Goal: Information Seeking & Learning: Learn about a topic

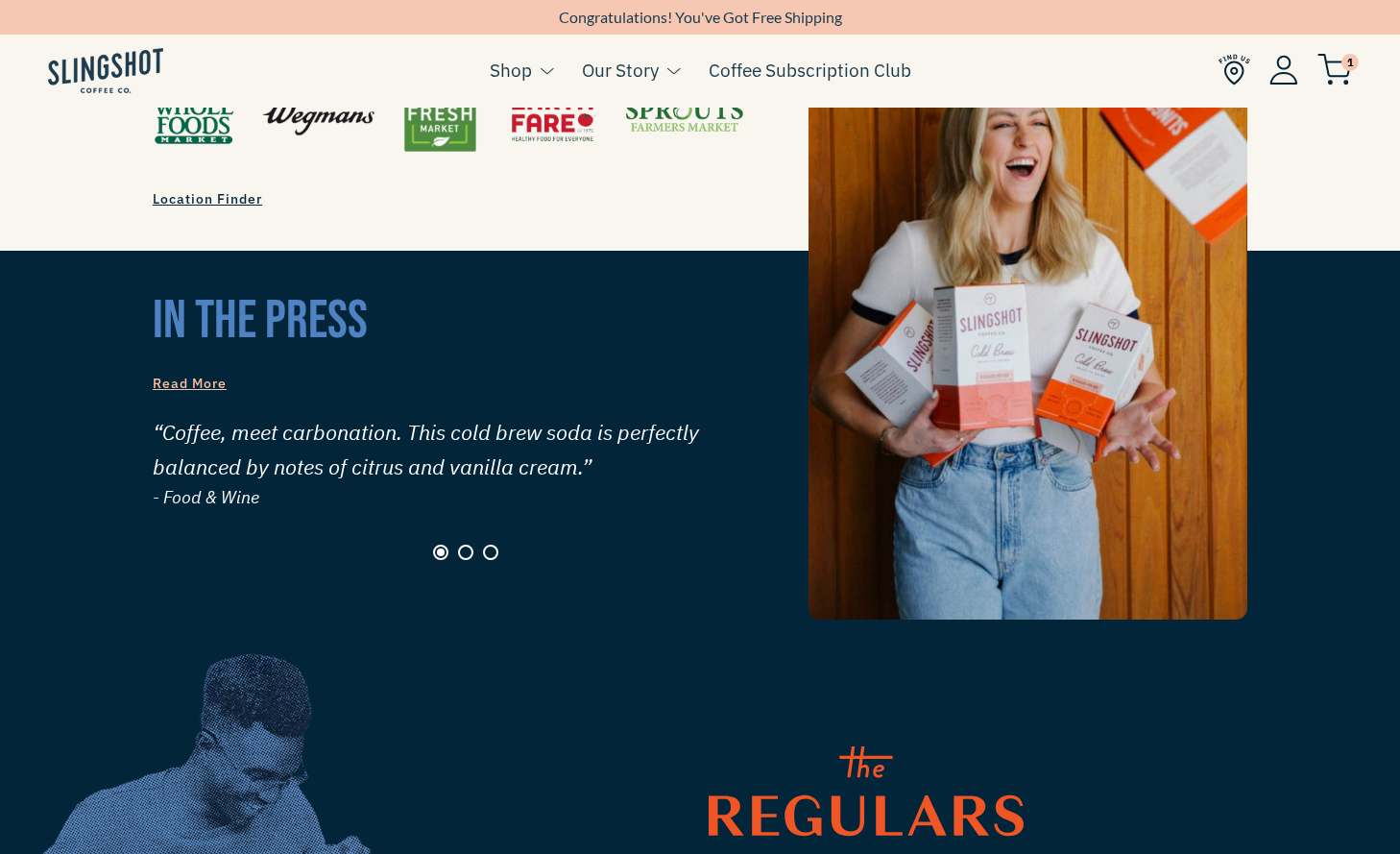
scroll to position [1734, 0]
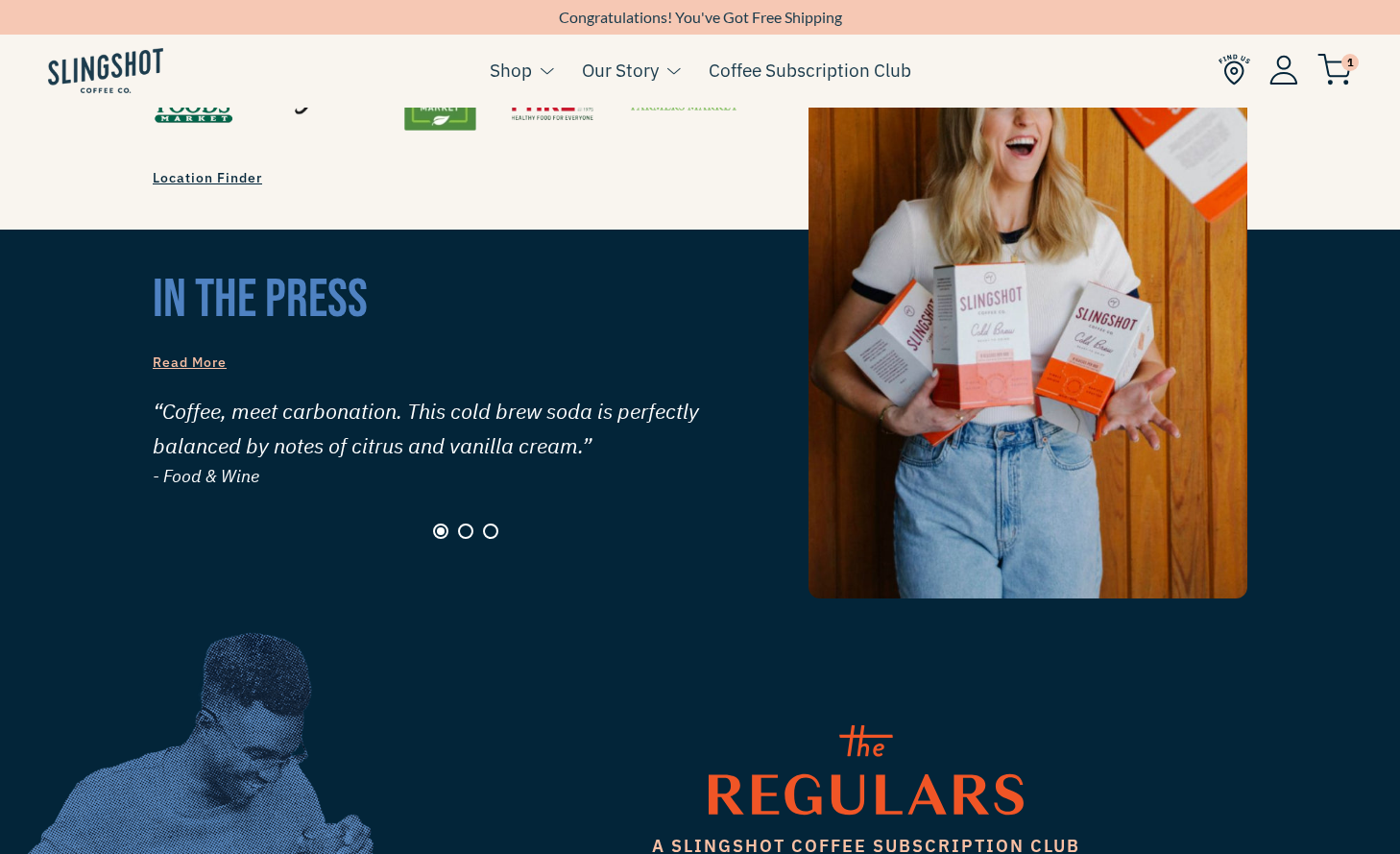
click at [467, 523] on button "Page 2" at bounding box center [465, 531] width 15 height 15
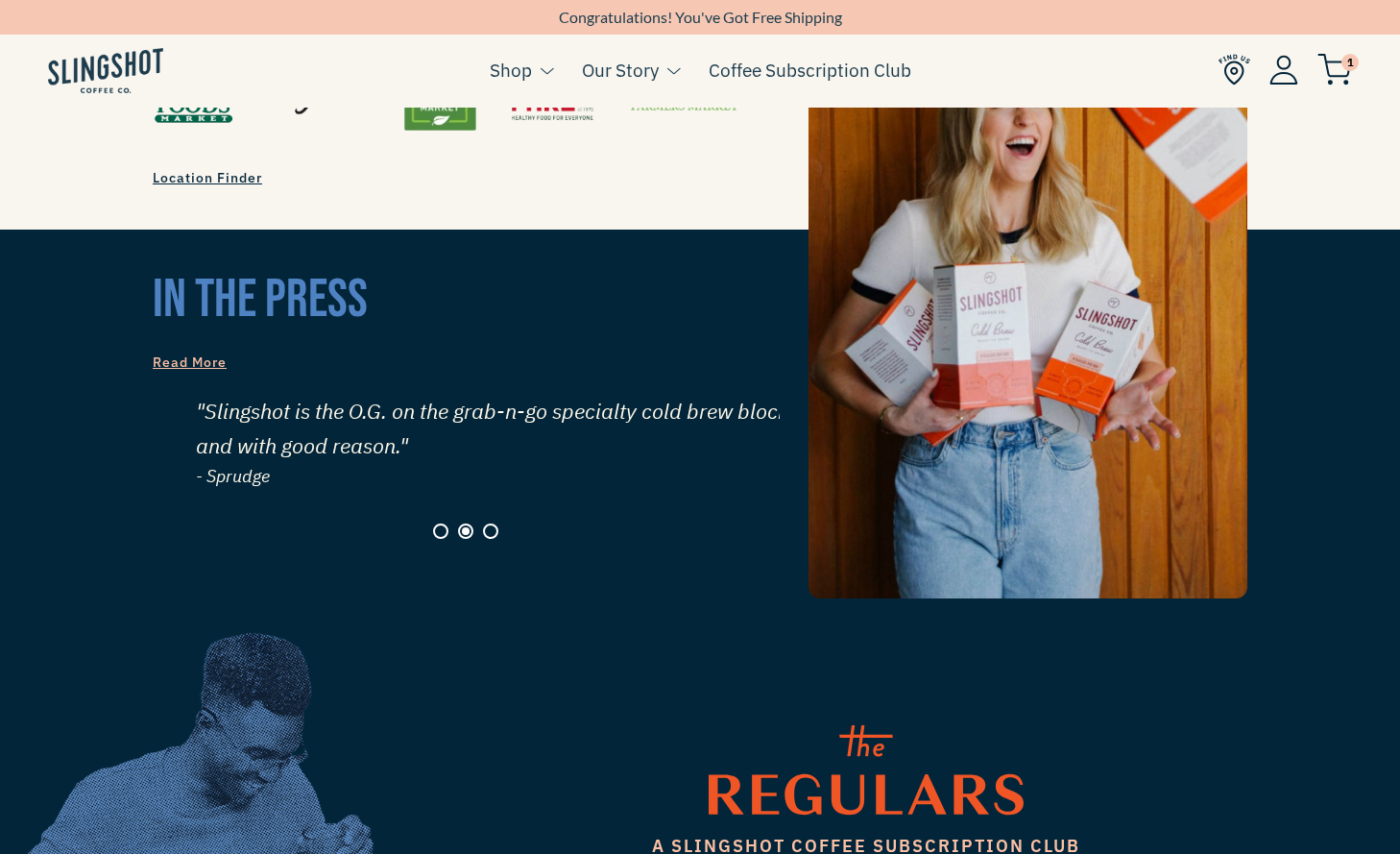
scroll to position [0, 627]
click at [494, 523] on button "Page 3" at bounding box center [490, 531] width 15 height 15
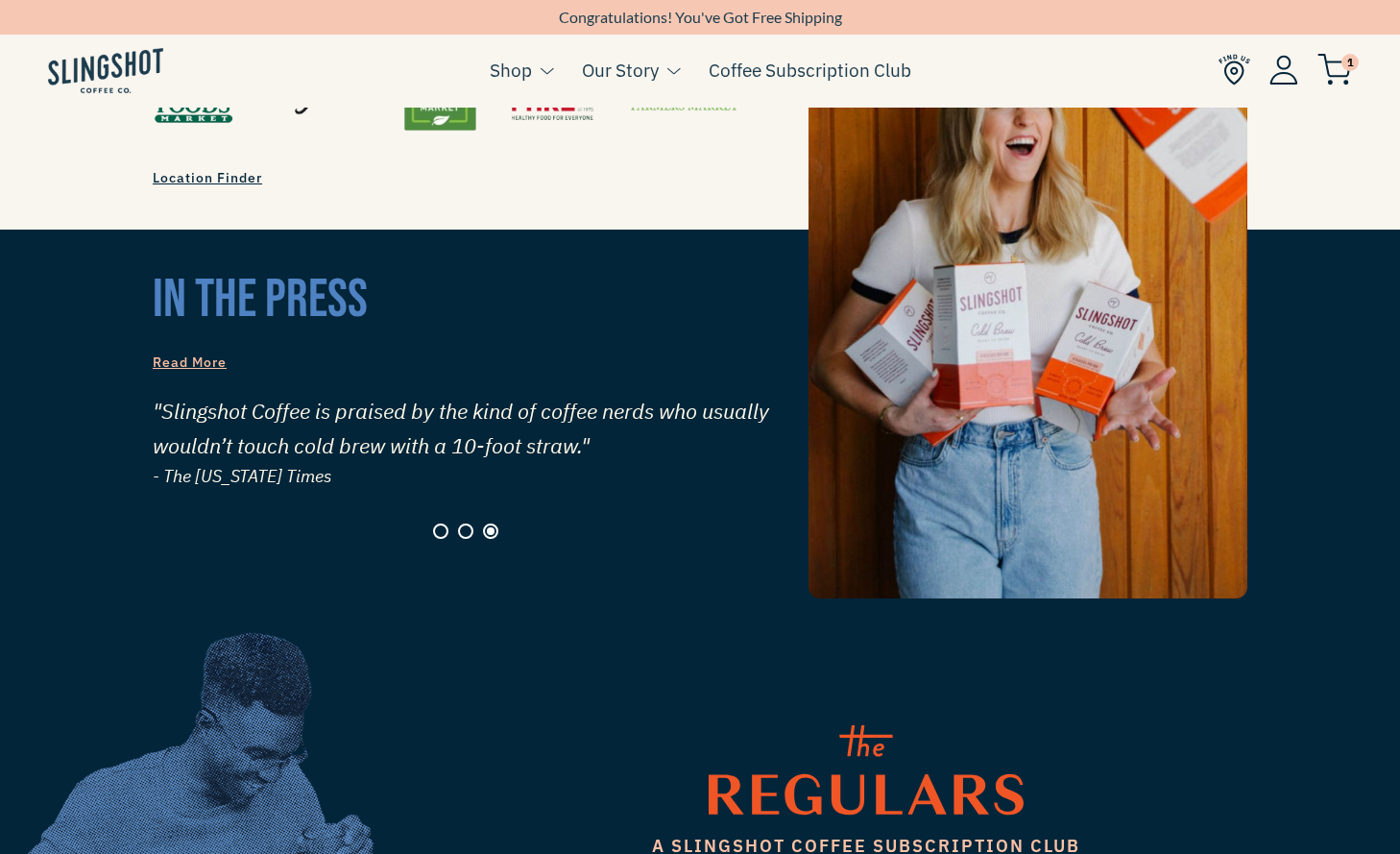
scroll to position [0, 1254]
drag, startPoint x: 327, startPoint y: 444, endPoint x: 186, endPoint y: 393, distance: 149.9
click at [186, 393] on div ""Slingshot Coffee is praised by the kind of coffee nerds who usually wouldn’t t…" at bounding box center [466, 441] width 627 height 97
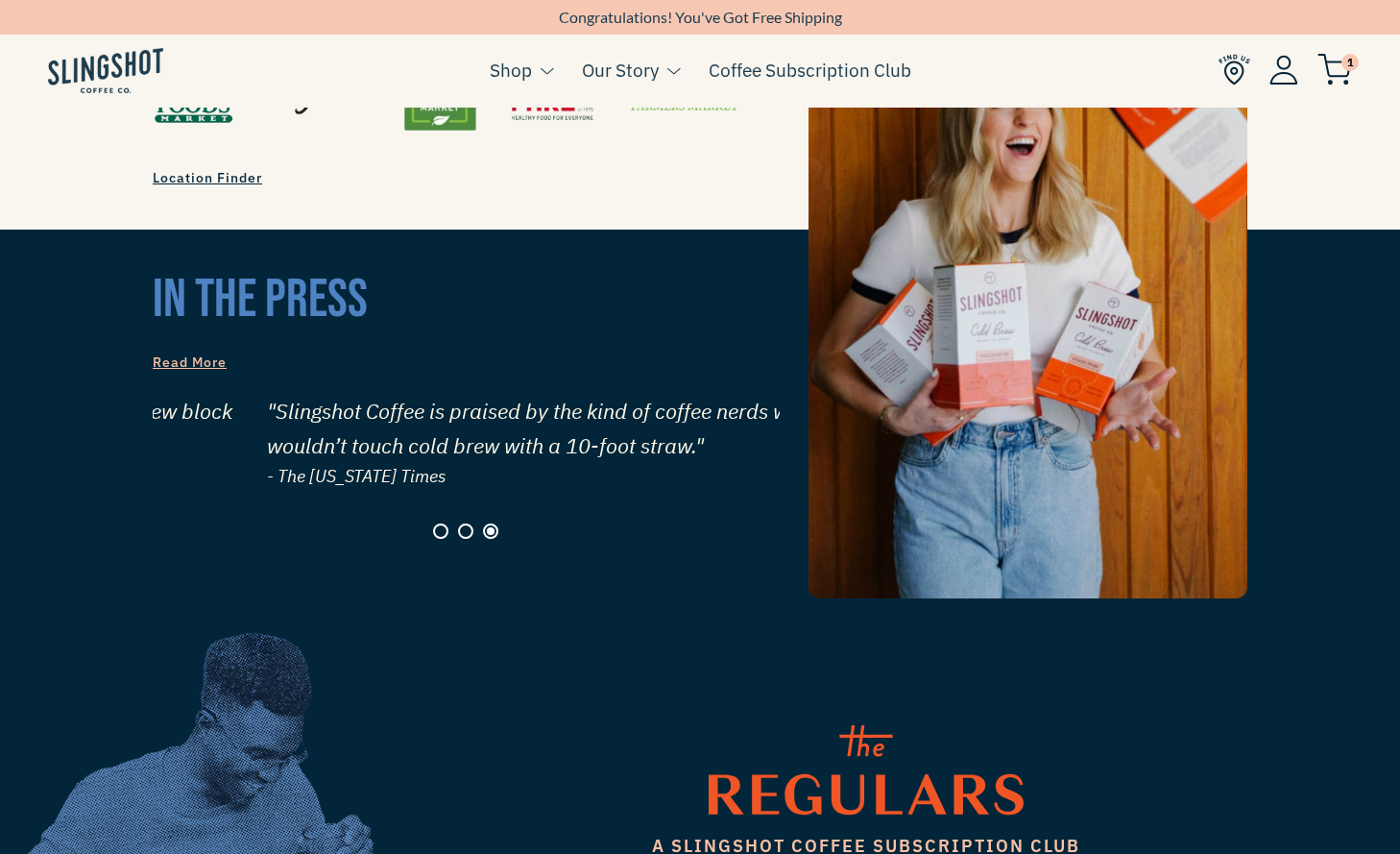
drag, startPoint x: 154, startPoint y: 369, endPoint x: 255, endPoint y: 422, distance: 114.1
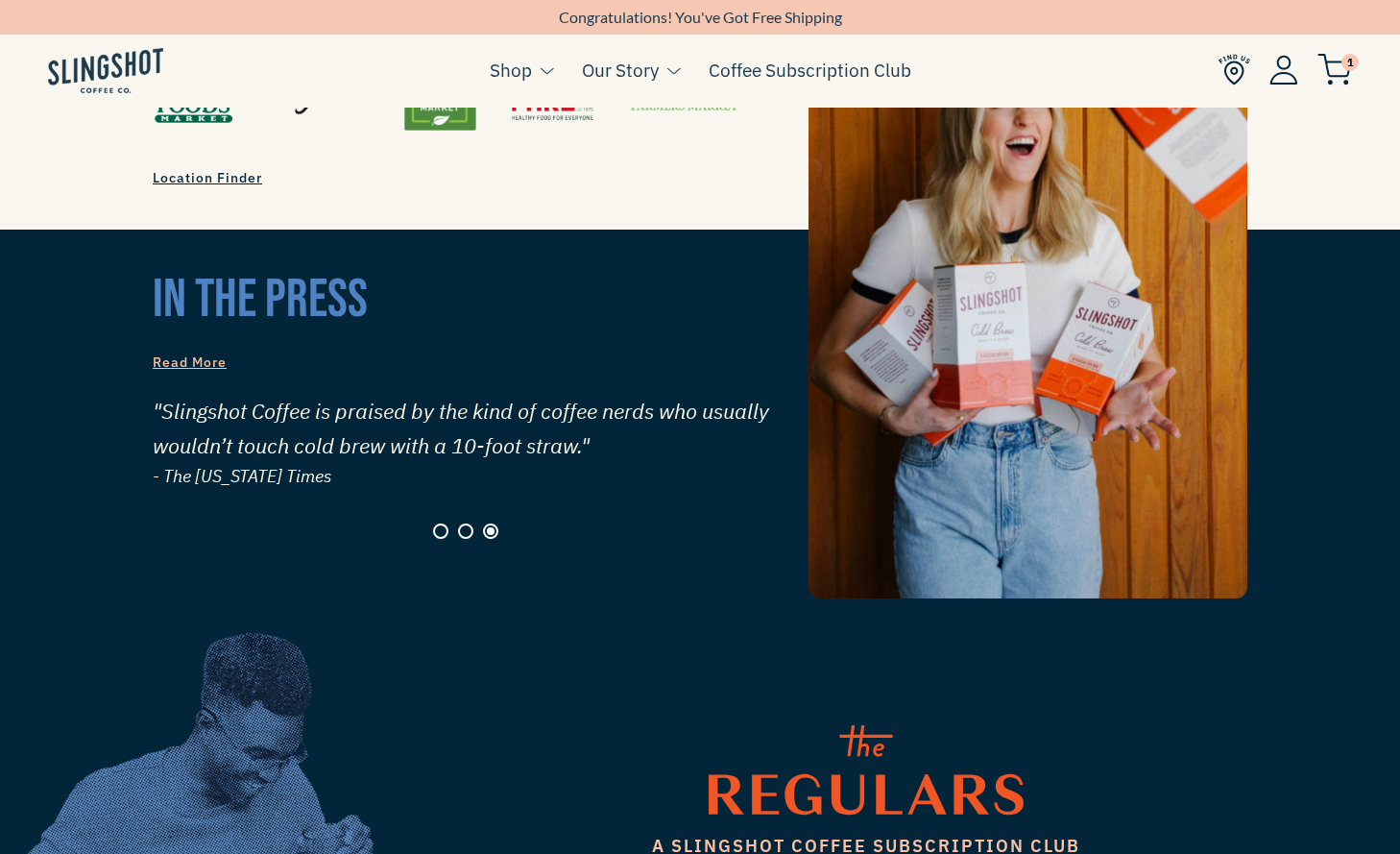
click at [213, 354] on span "Read More" at bounding box center [189, 363] width 74 height 17
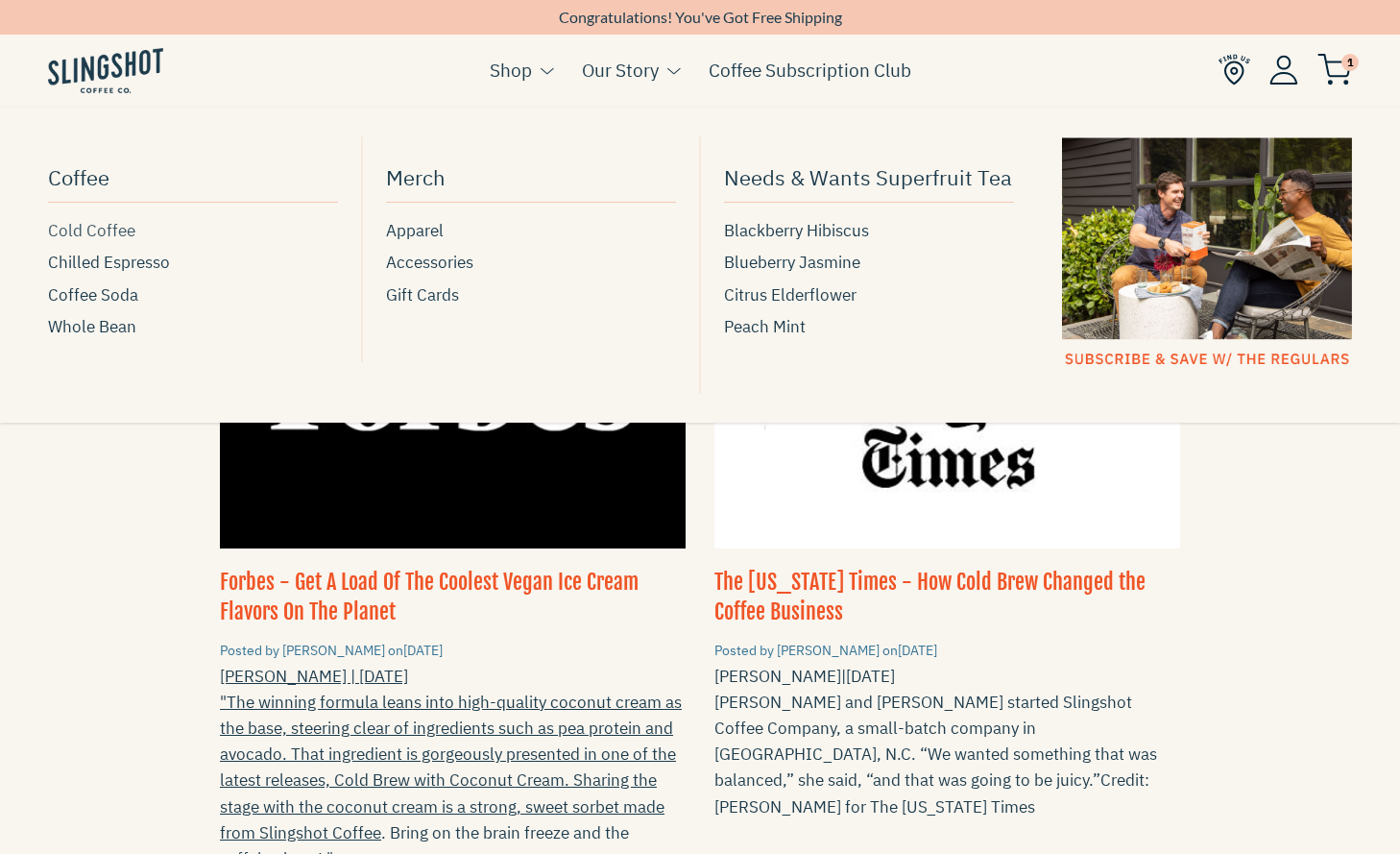
click at [96, 234] on span "Cold Coffee" at bounding box center [91, 231] width 88 height 26
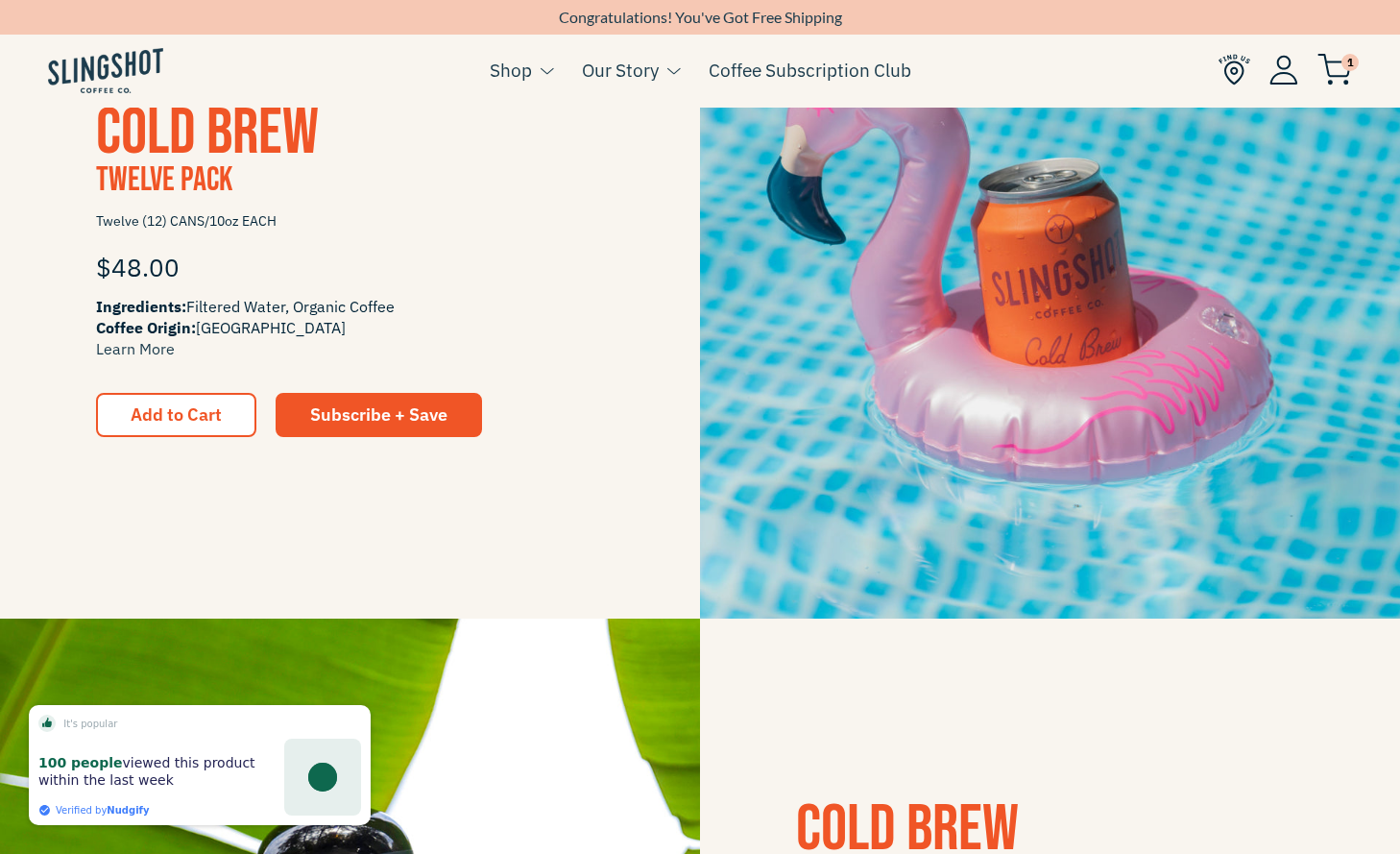
scroll to position [1913, 0]
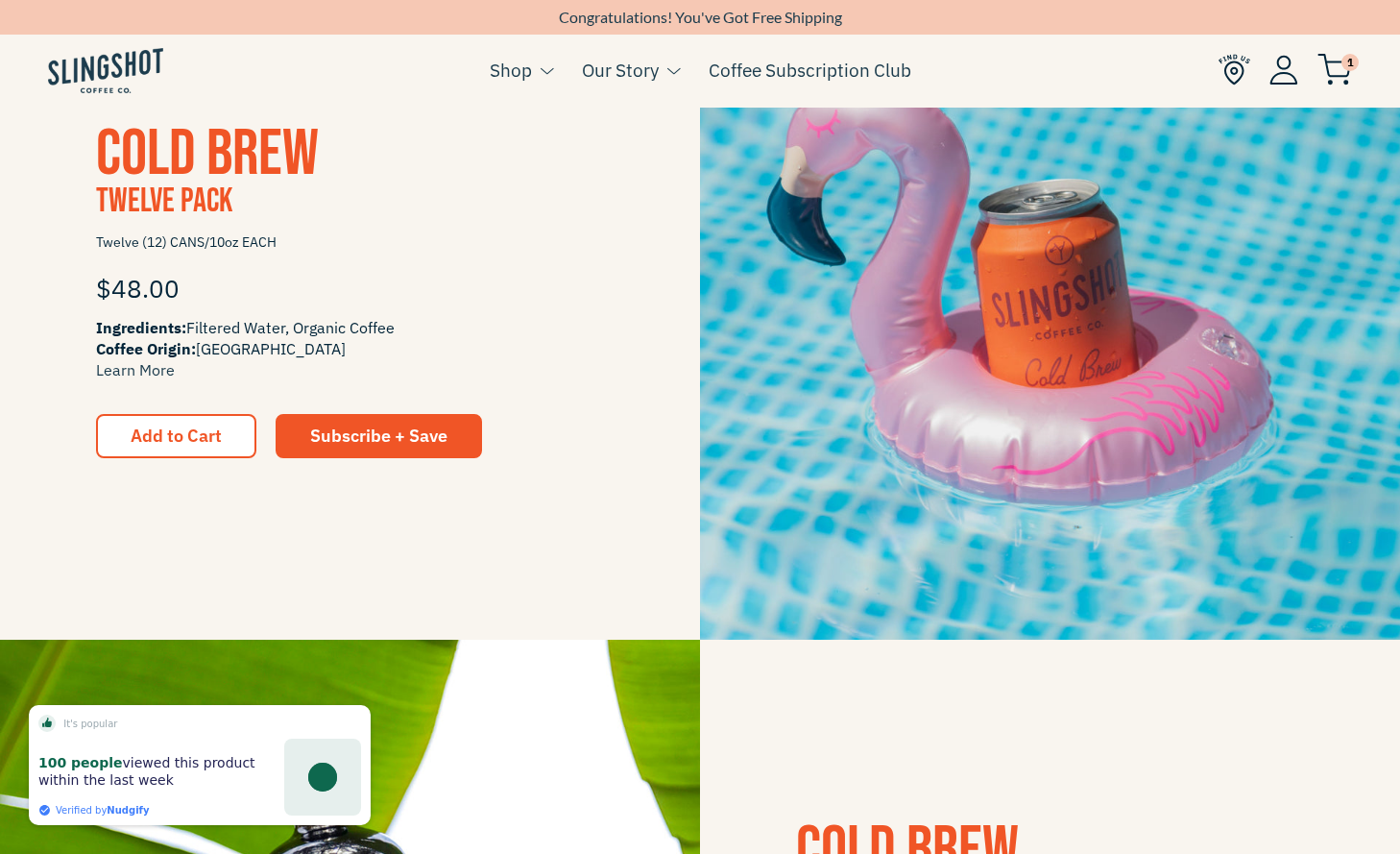
click at [882, 222] on img at bounding box center [1050, 289] width 700 height 700
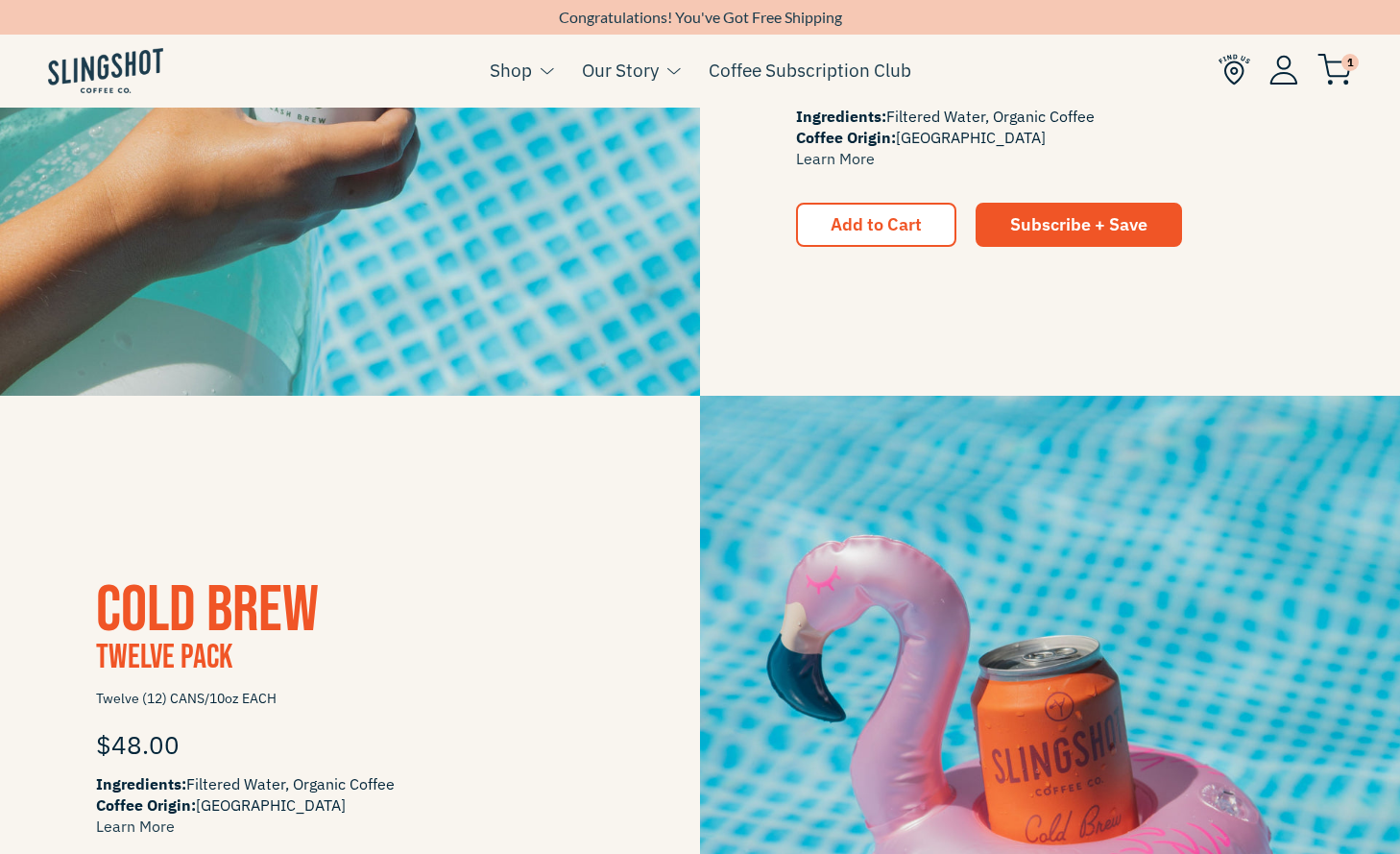
scroll to position [1143, 0]
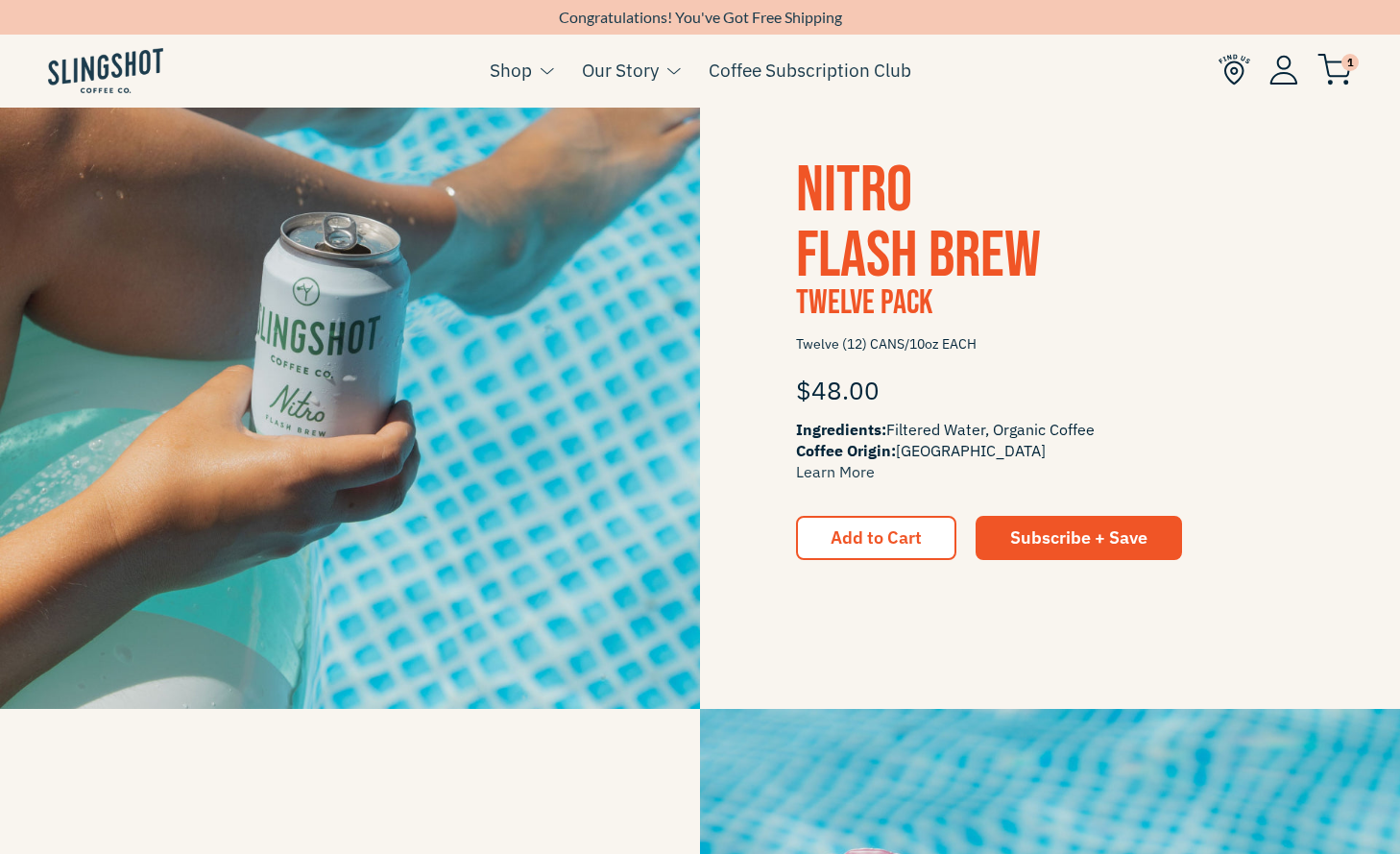
click at [522, 326] on img at bounding box center [350, 359] width 700 height 700
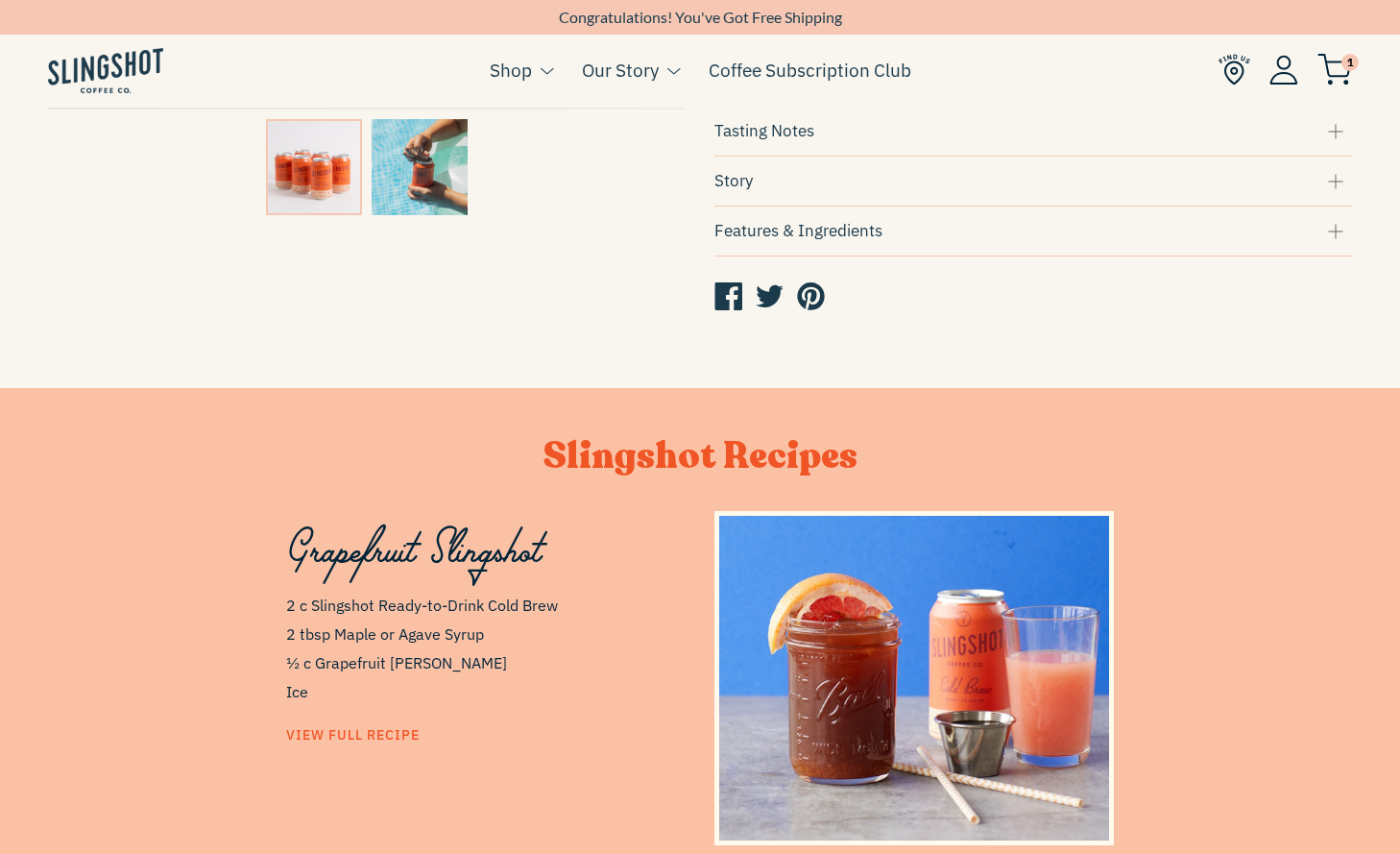
scroll to position [693, 0]
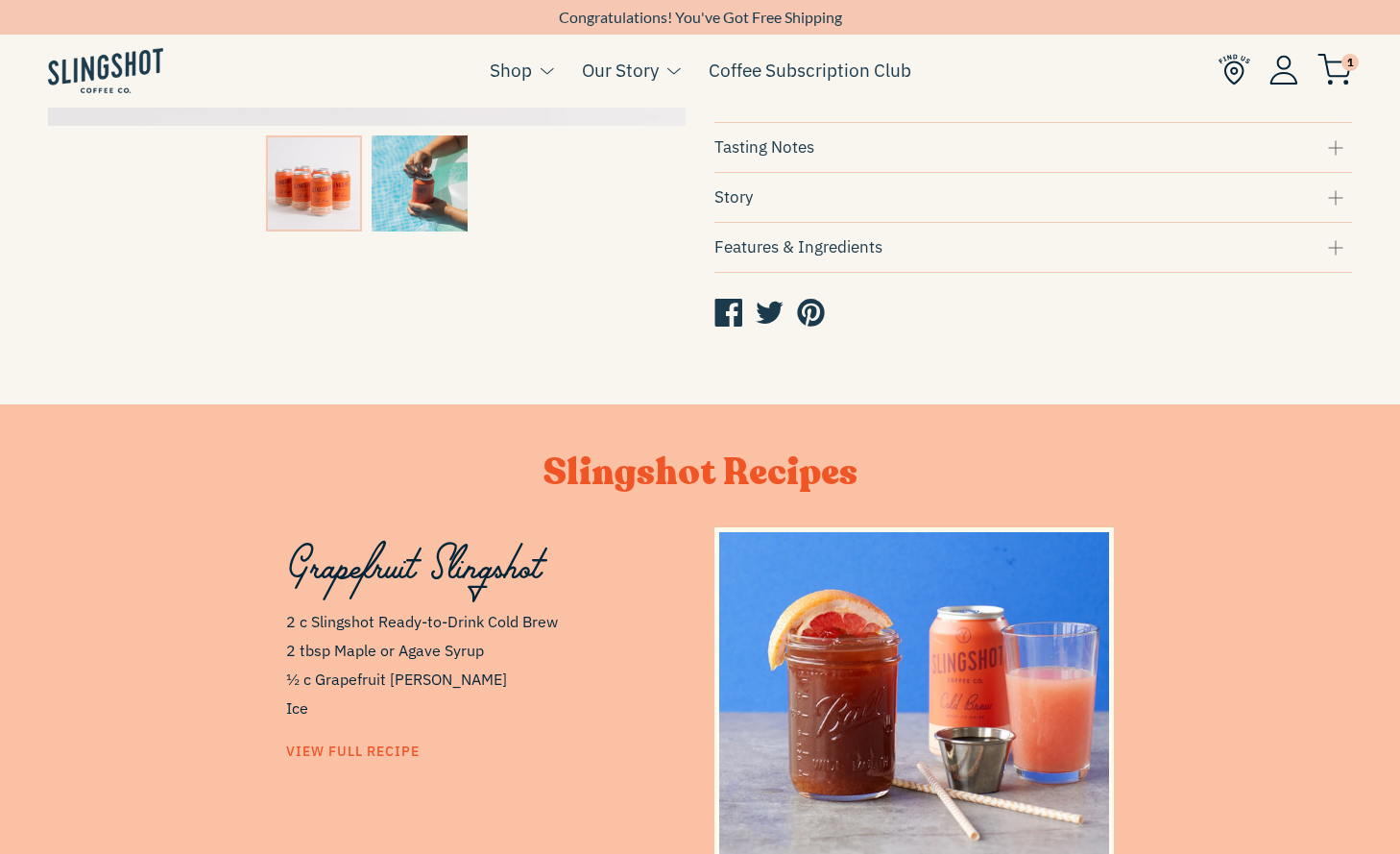
click at [815, 260] on div "Features & Ingredients" at bounding box center [1033, 247] width 638 height 26
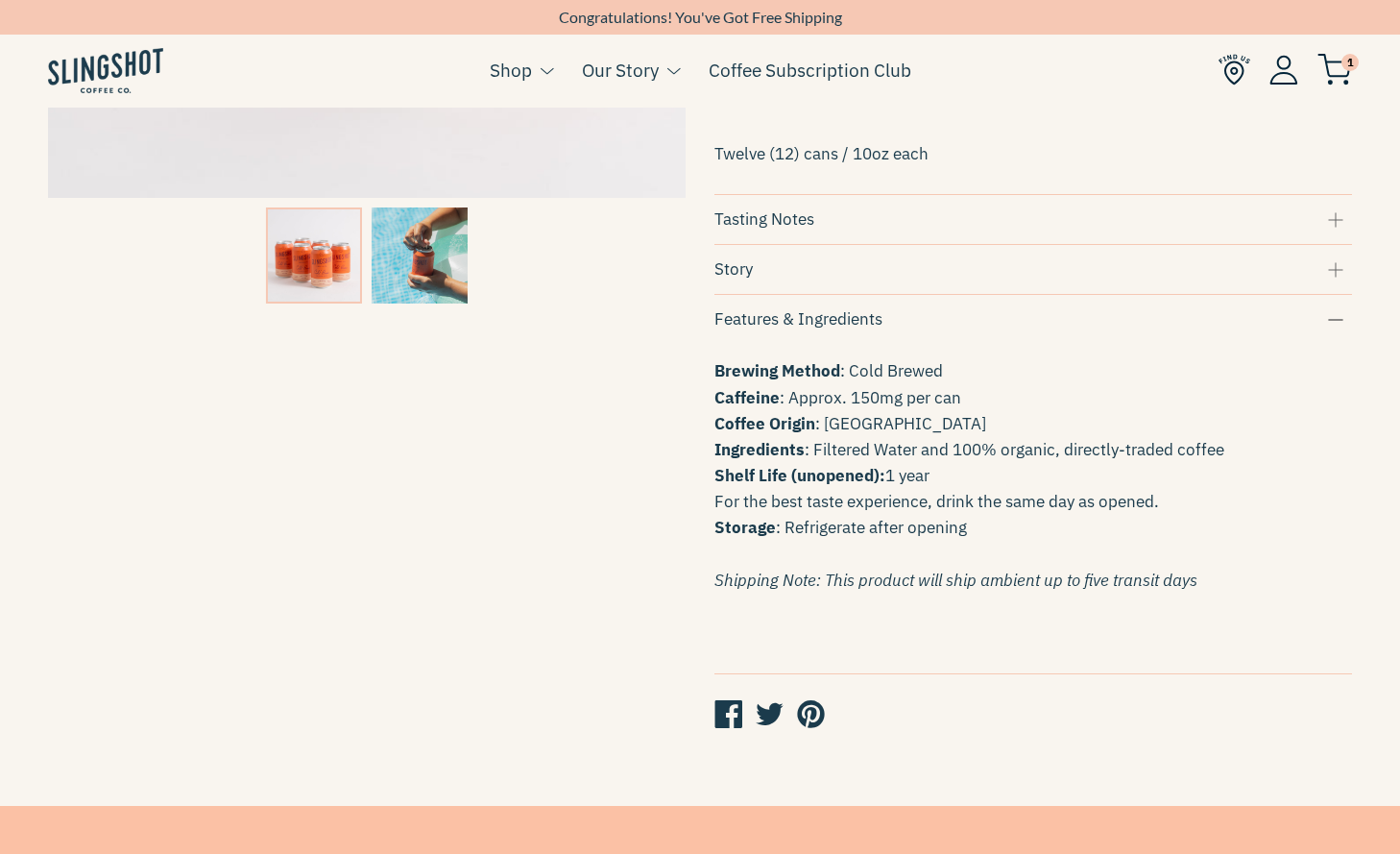
scroll to position [591, 0]
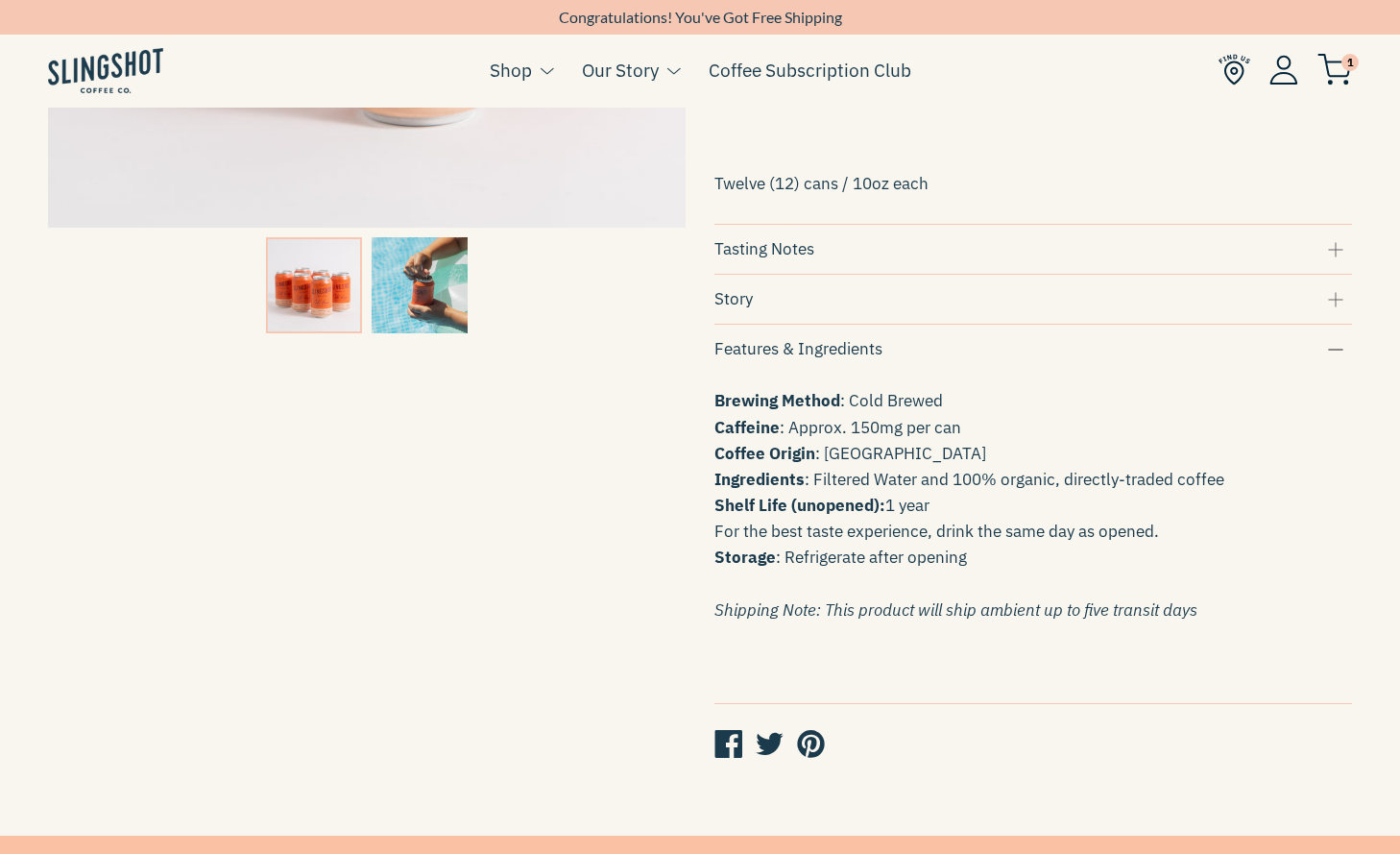
click at [811, 251] on div "Tasting Notes" at bounding box center [1033, 249] width 638 height 26
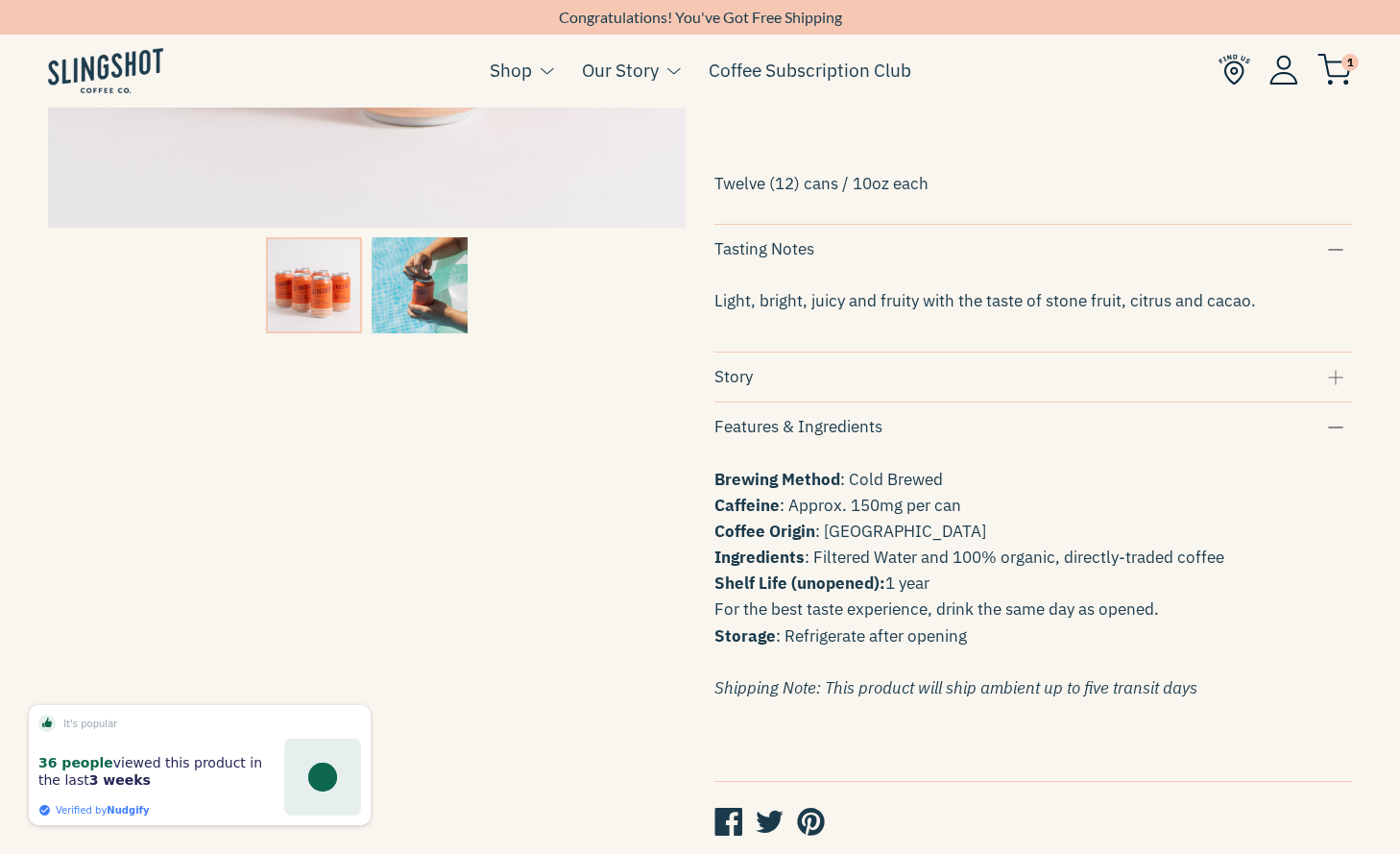
click at [745, 389] on div "Story" at bounding box center [1033, 377] width 638 height 26
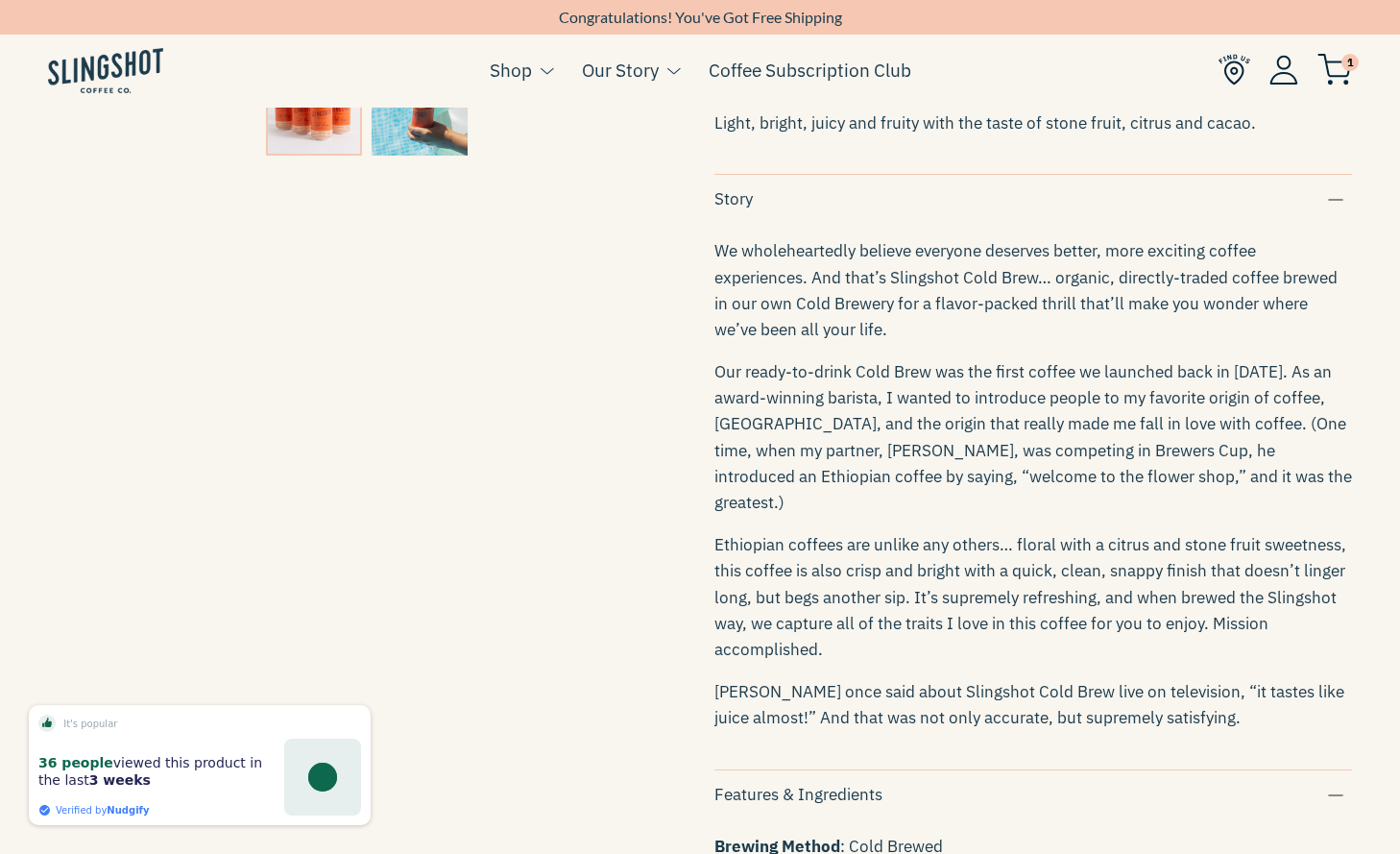
scroll to position [771, 0]
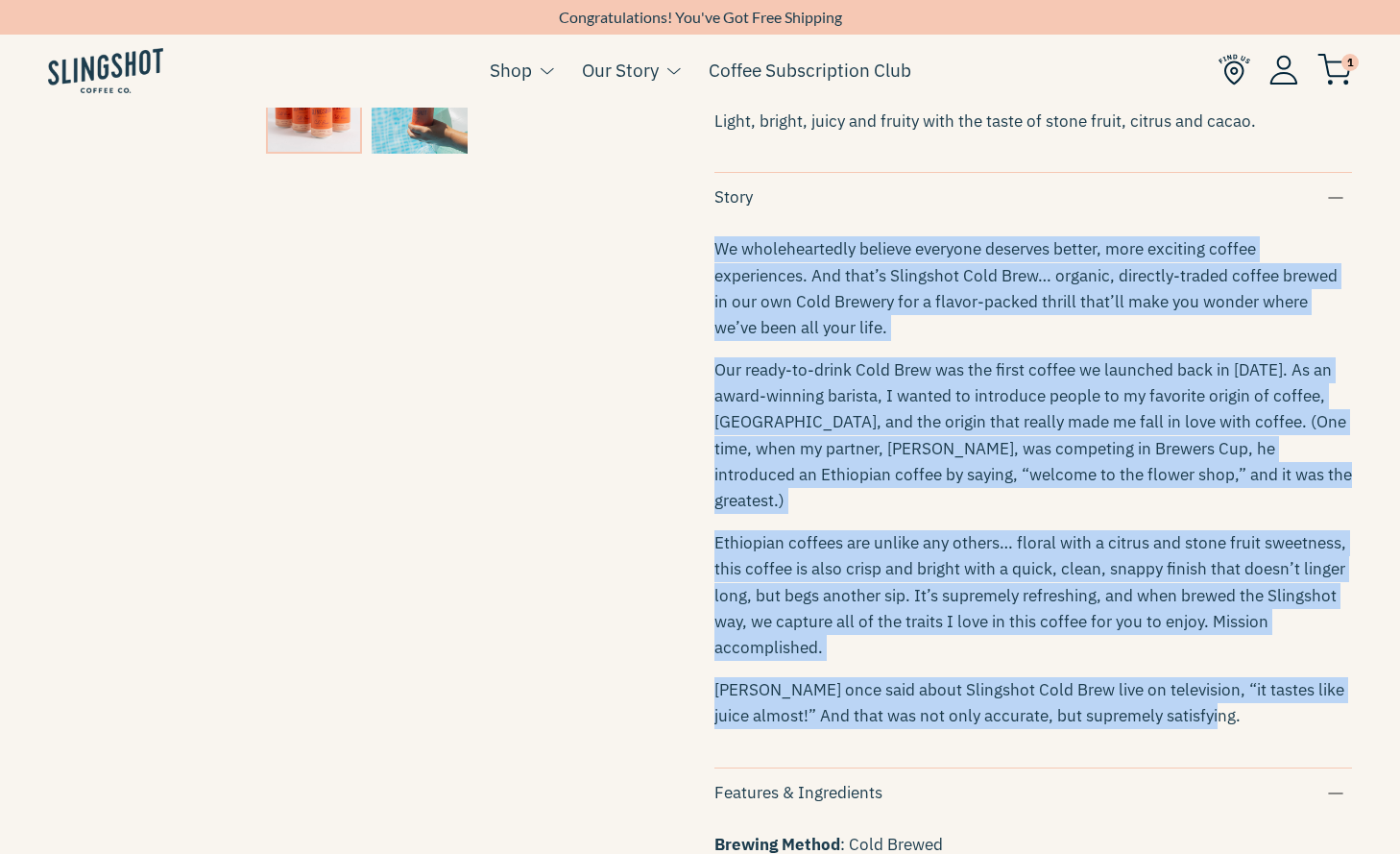
drag, startPoint x: 1203, startPoint y: 707, endPoint x: 717, endPoint y: 261, distance: 659.6
click at [717, 261] on div "We wholeheartedly believe everyone deserves better, more exciting coffee experi…" at bounding box center [1033, 483] width 638 height 525
copy div "We wholeheartedly believe everyone deserves better, more exciting coffee experi…"
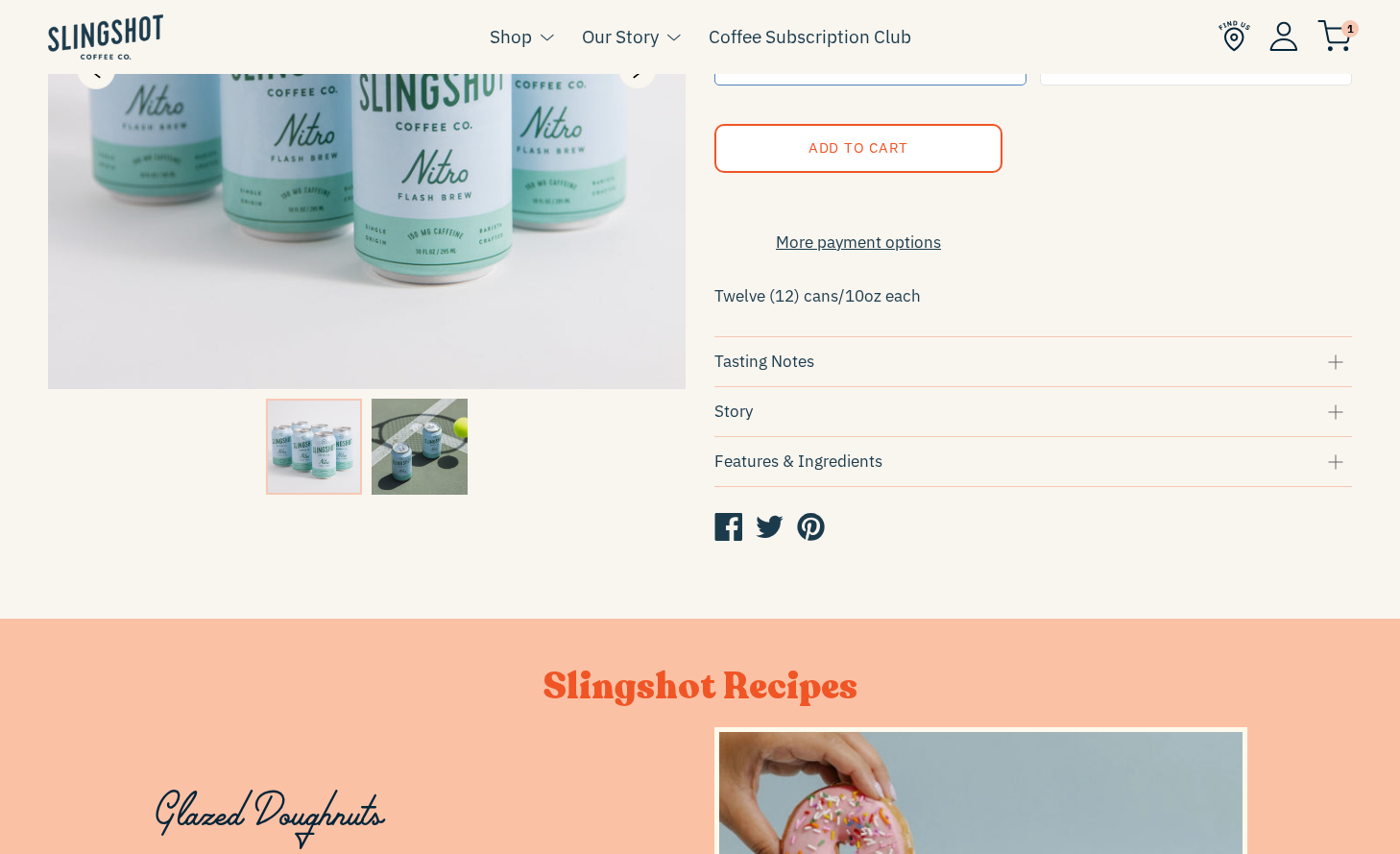
scroll to position [641, 0]
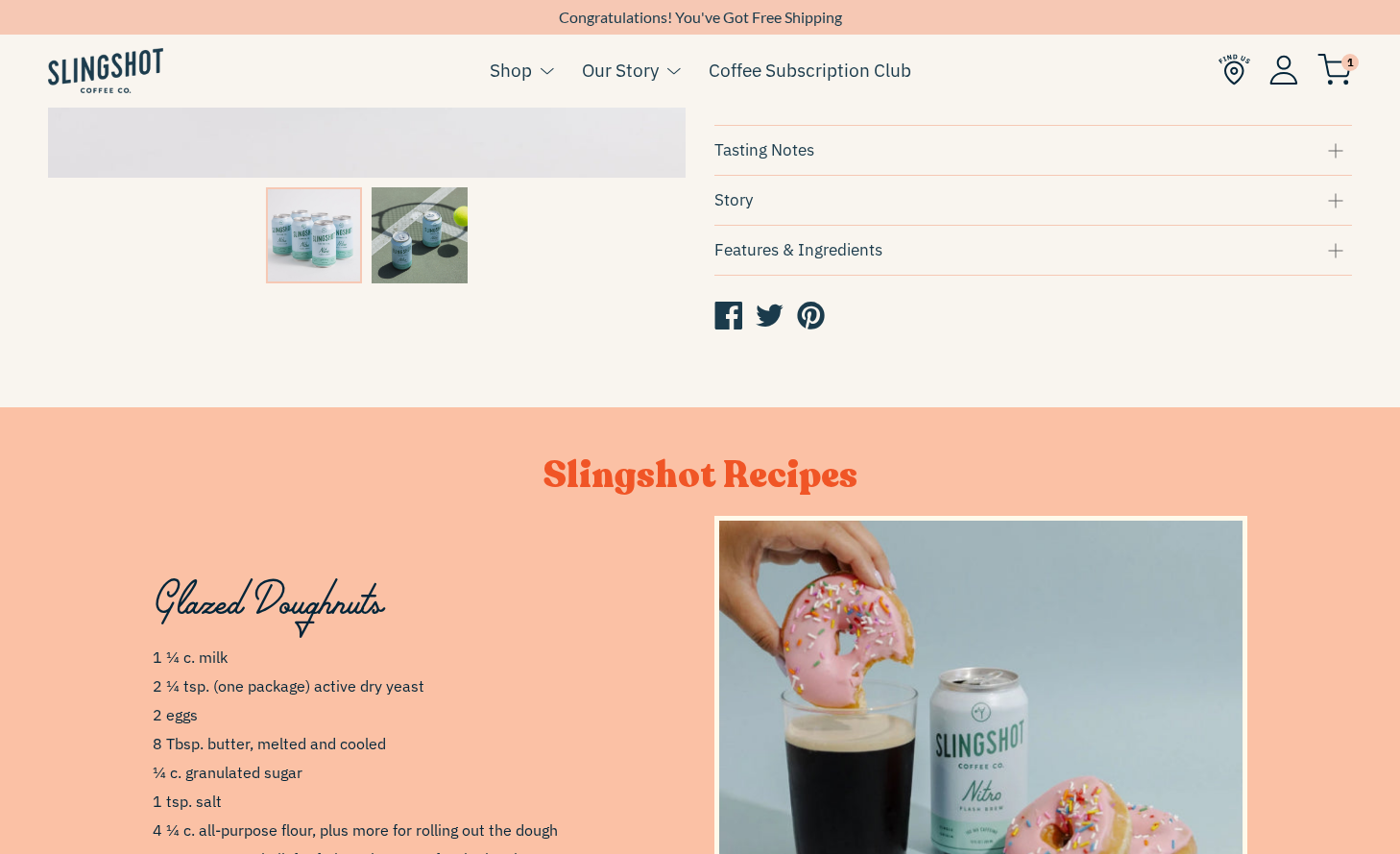
click at [821, 264] on div "Features & Ingredients" at bounding box center [1033, 250] width 638 height 26
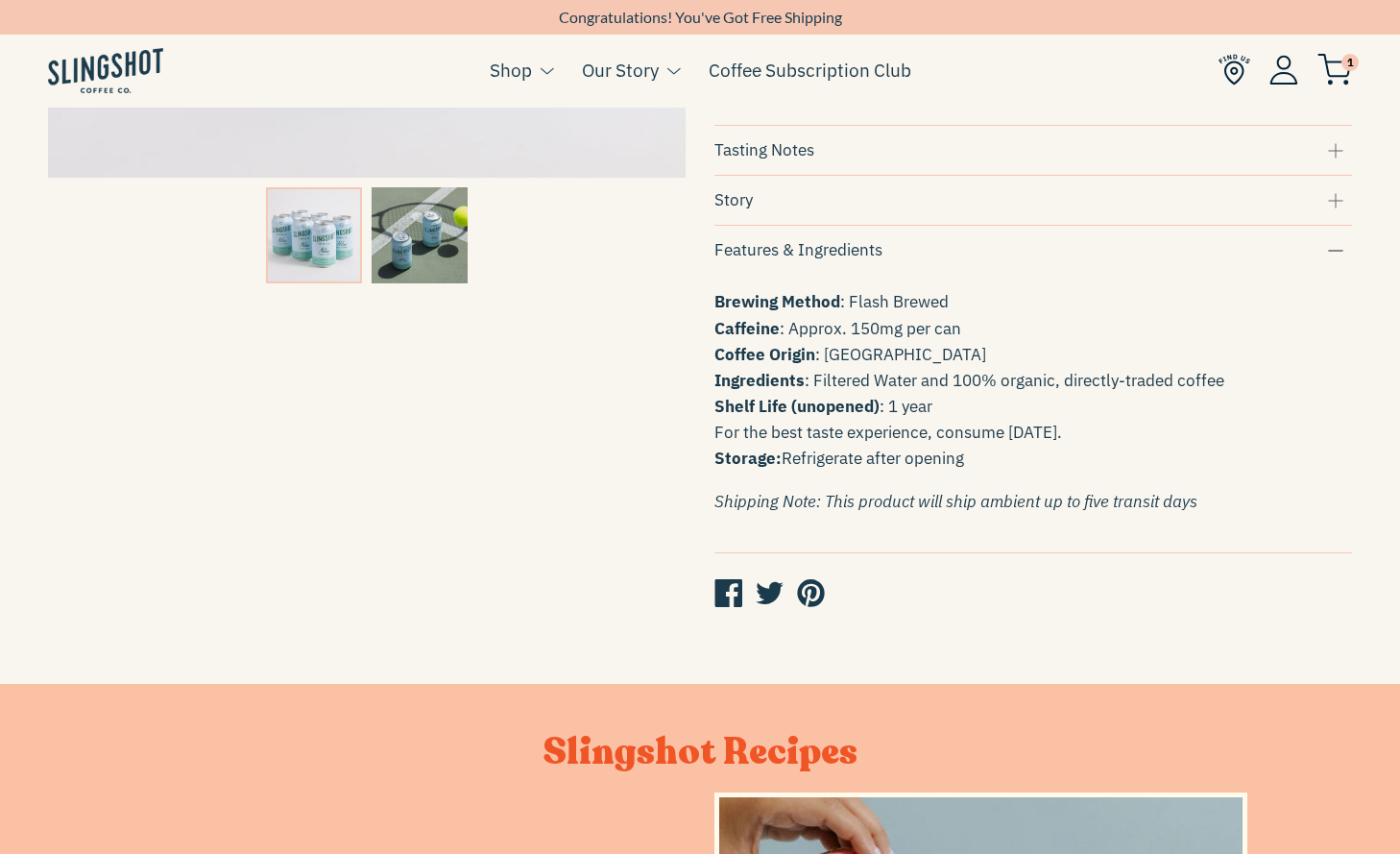
click at [817, 208] on div "Story" at bounding box center [1033, 200] width 638 height 26
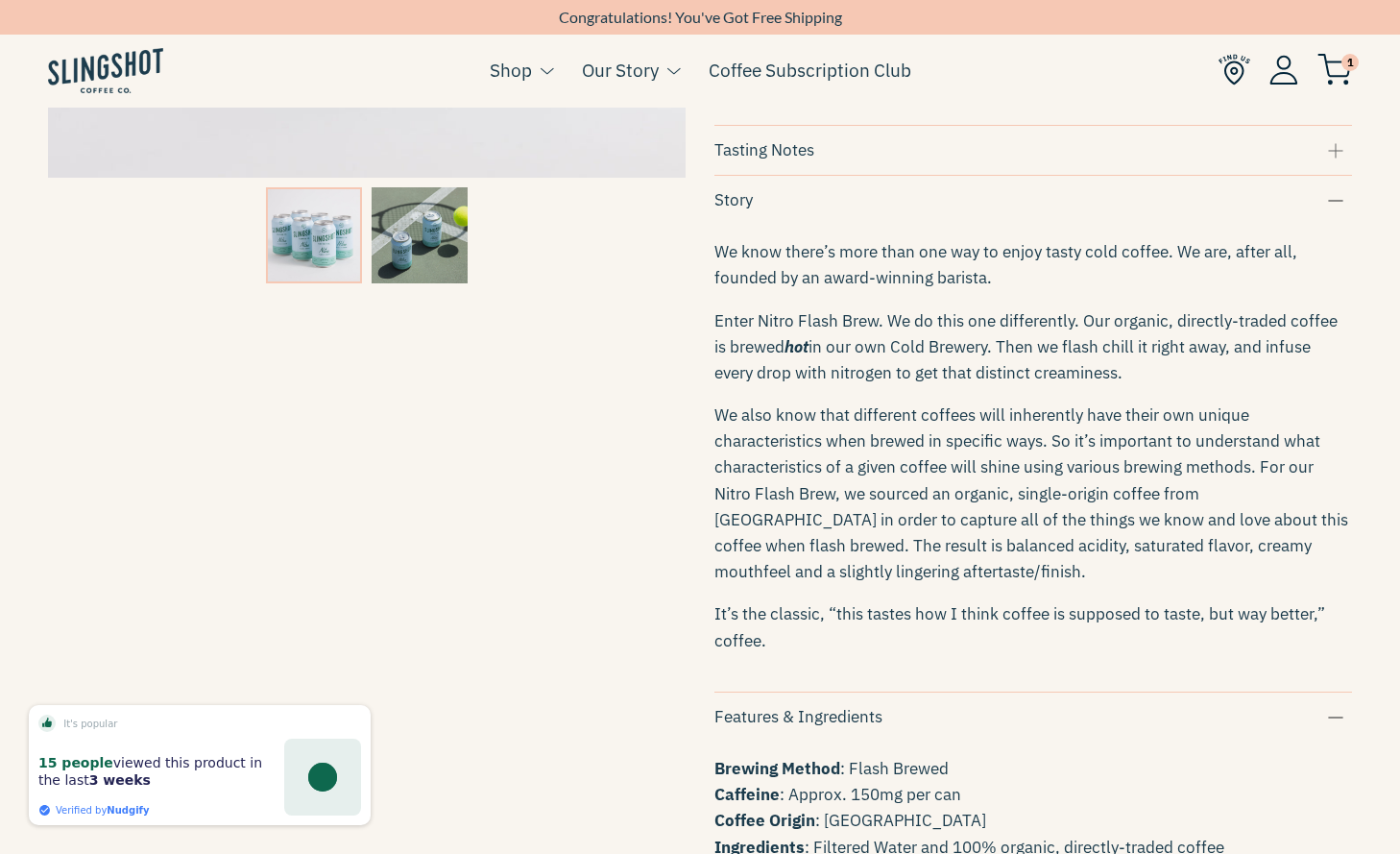
drag, startPoint x: 715, startPoint y: 269, endPoint x: 869, endPoint y: 653, distance: 413.7
click at [869, 653] on div "We know there’s more than one way to enjoy tasty cold coffee. We are, after all…" at bounding box center [1033, 446] width 638 height 447
copy div "We know there’s more than one way to enjoy tasty cold coffee. We are, after all…"
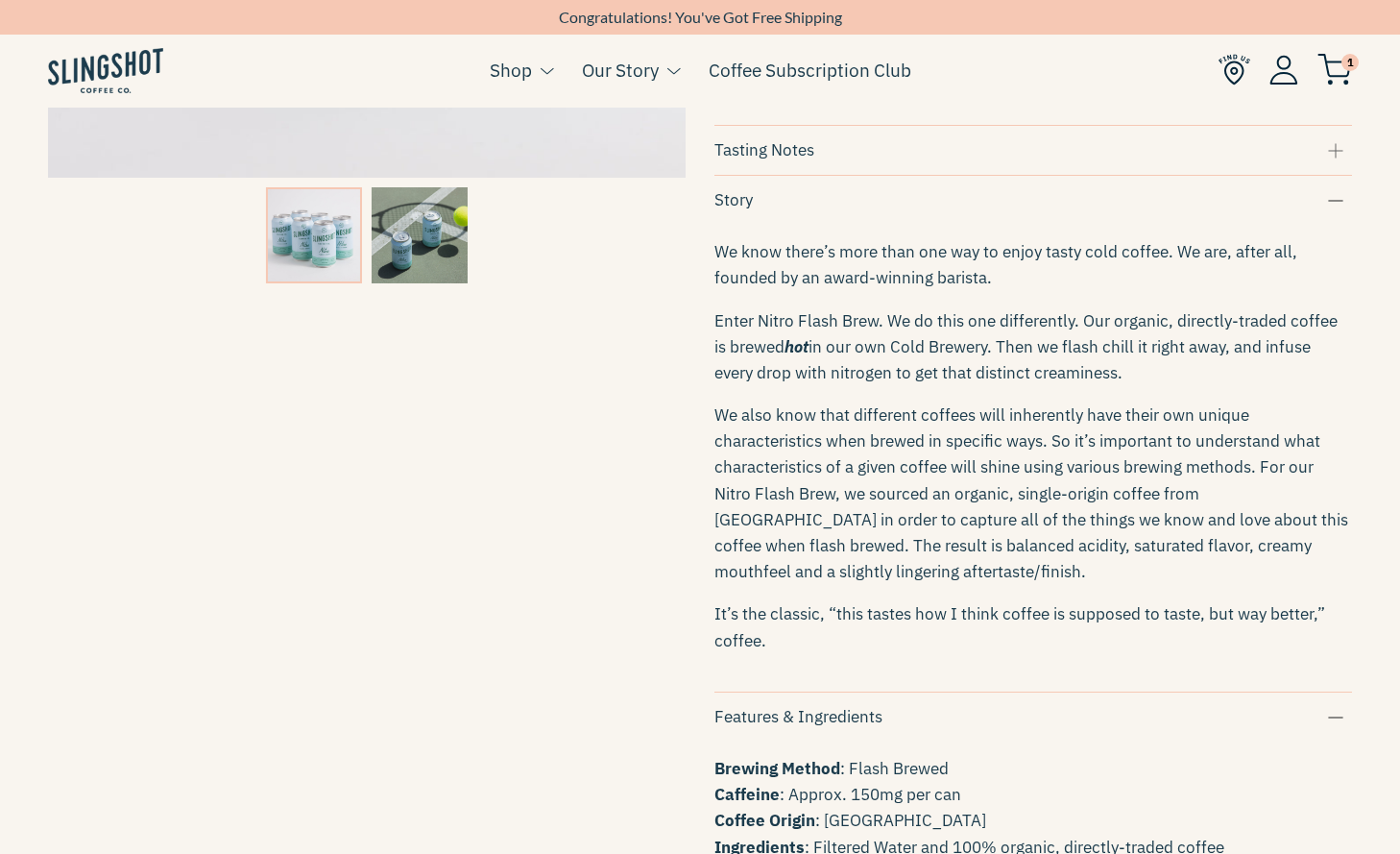
click at [793, 484] on span "We also know that different coffees will inherently have their own unique chara…" at bounding box center [1031, 492] width 634 height 178
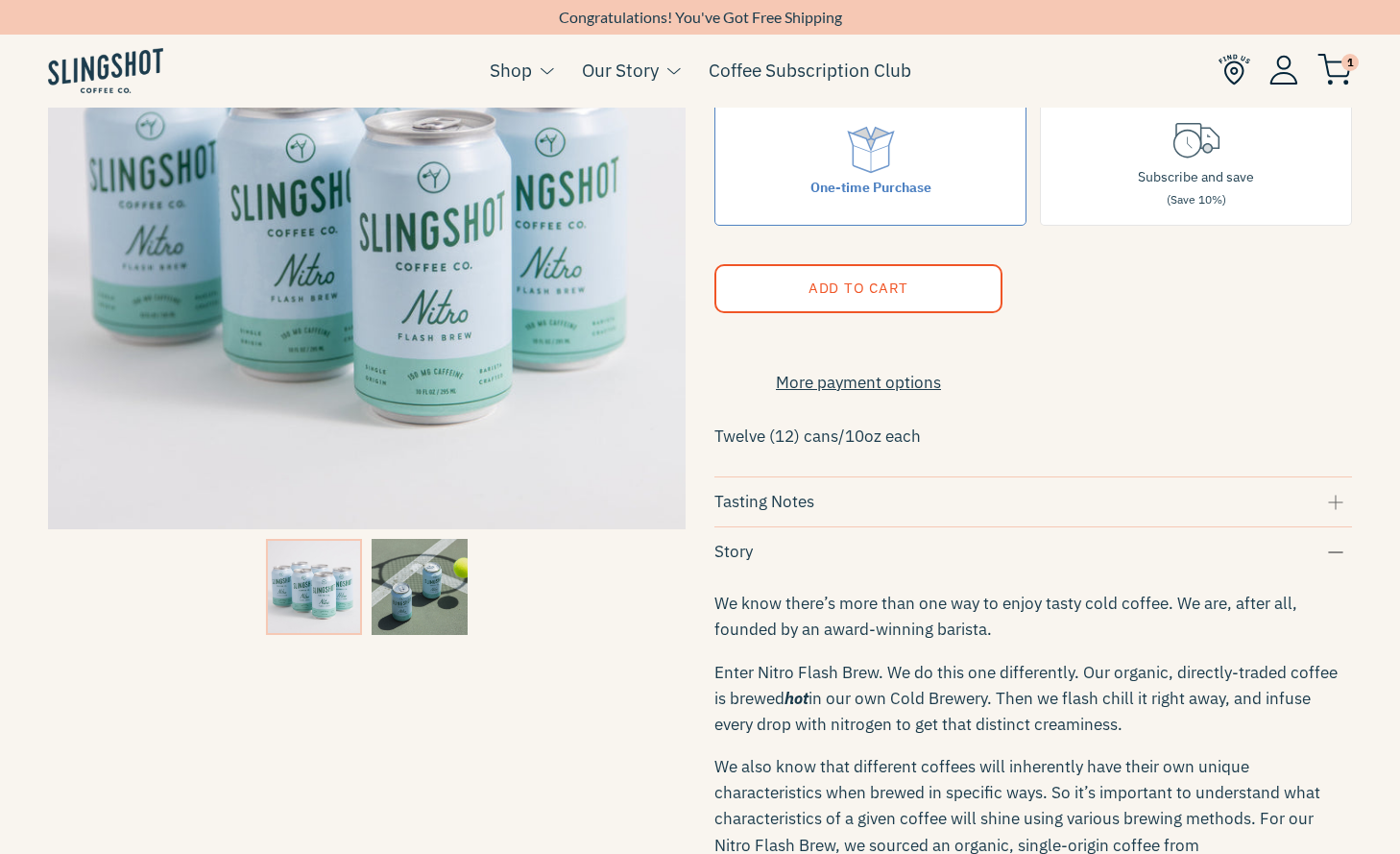
scroll to position [0, 0]
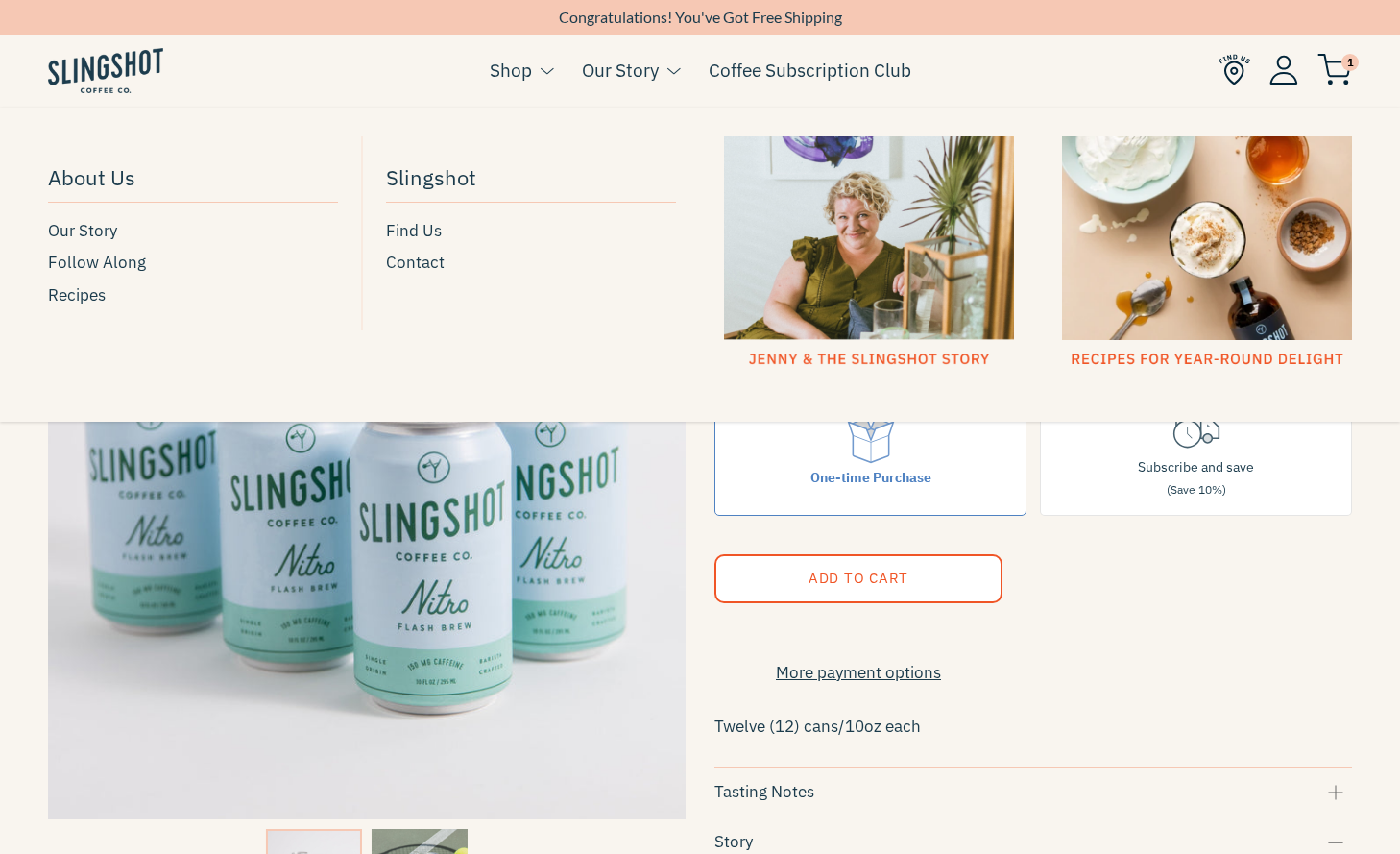
click at [659, 68] on button at bounding box center [669, 71] width 21 height 25
click at [93, 241] on span "Our Story" at bounding box center [83, 231] width 69 height 26
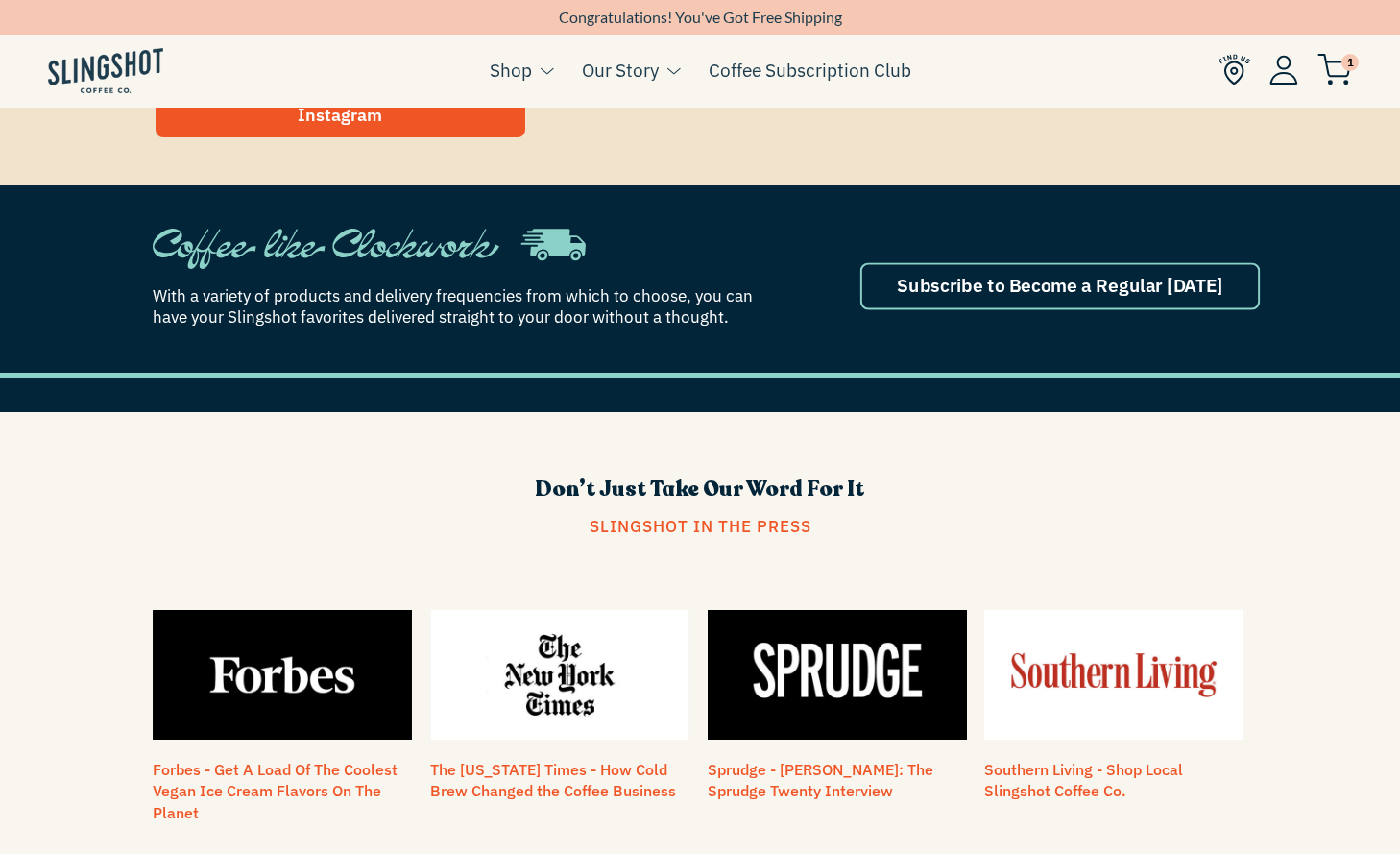
scroll to position [1175, 0]
